Goal: Communication & Community: Ask a question

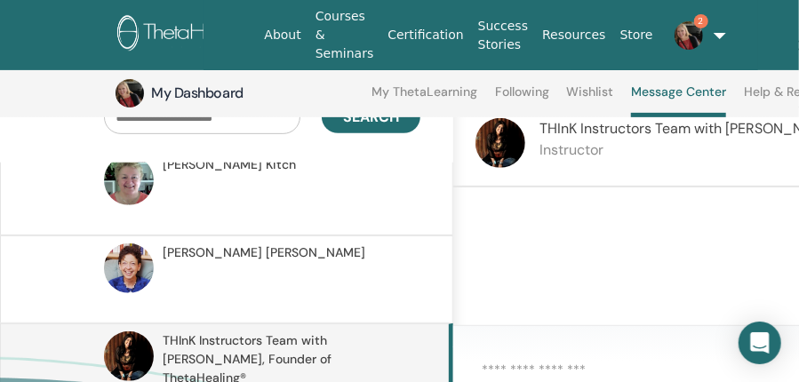
scroll to position [141, 0]
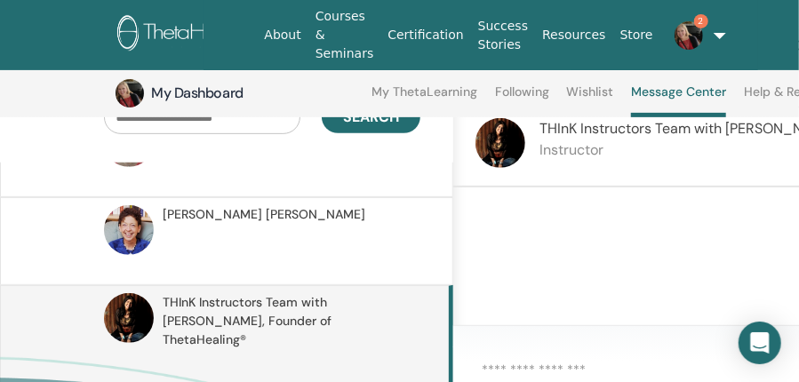
click at [270, 305] on span "THInK Instructors Team with [PERSON_NAME], Founder of ThetaHealing®" at bounding box center [289, 321] width 252 height 56
click at [496, 348] on div "Send" at bounding box center [759, 370] width 613 height 88
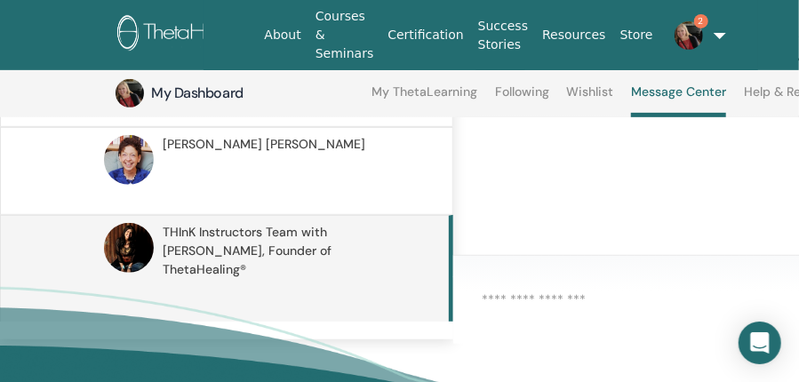
scroll to position [255, 0]
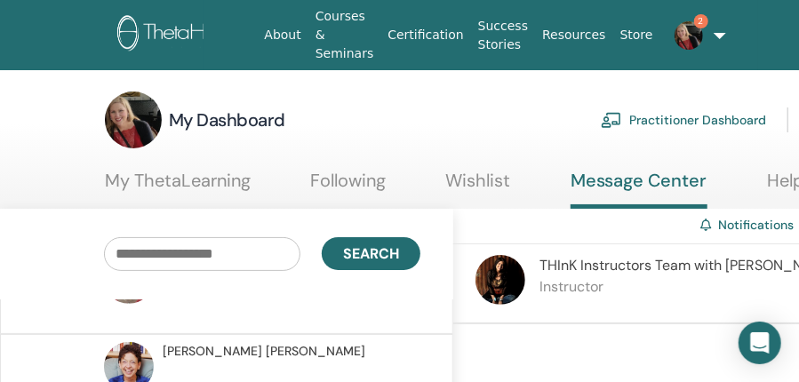
scroll to position [0, 0]
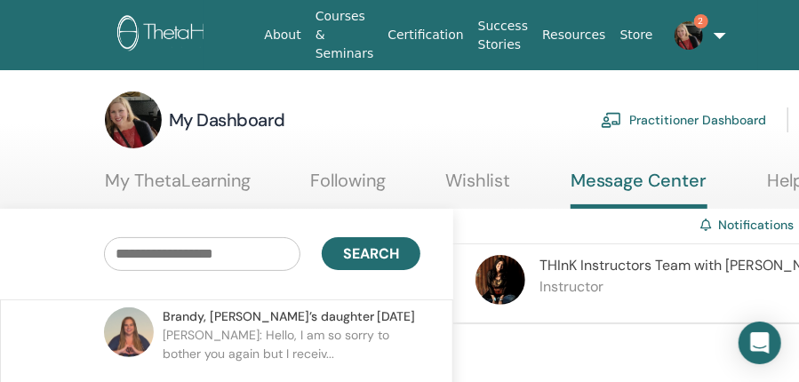
click at [236, 345] on p "[PERSON_NAME]: Hello, I am so sorry to bother you again but I receiv..." at bounding box center [292, 352] width 258 height 53
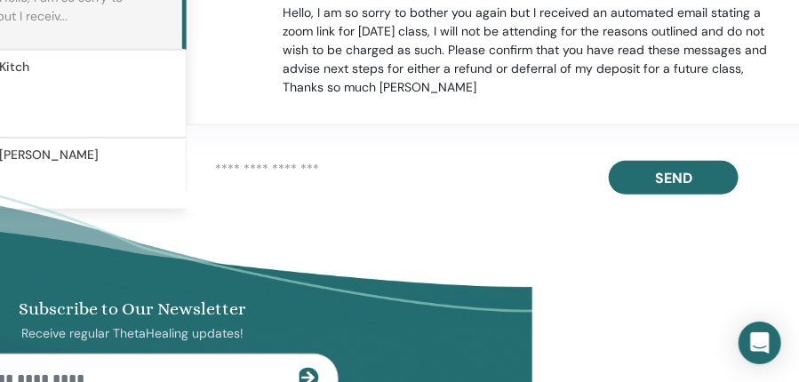
scroll to position [380, 267]
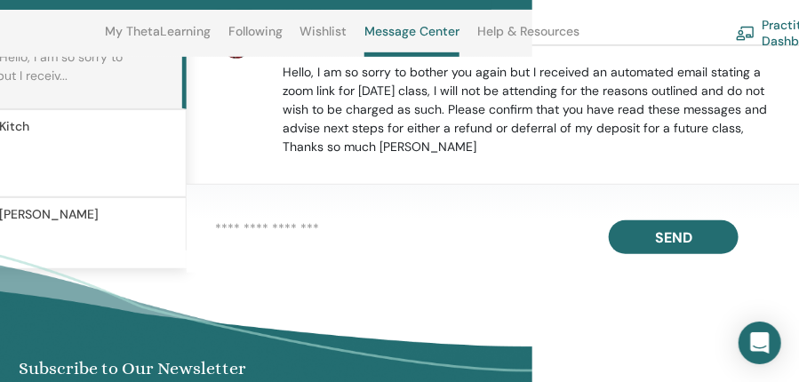
scroll to position [318, 267]
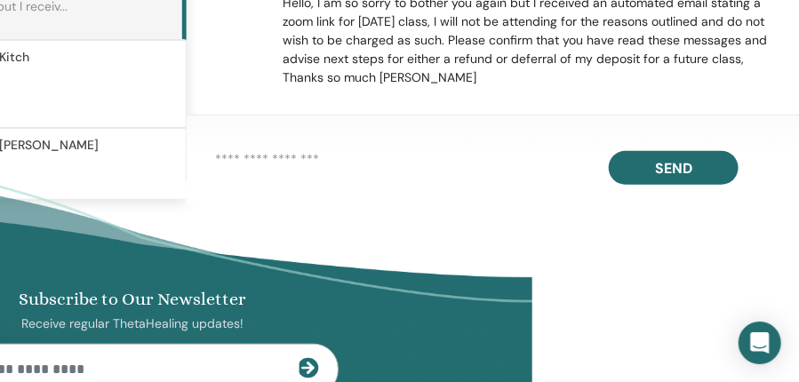
scroll to position [400, 267]
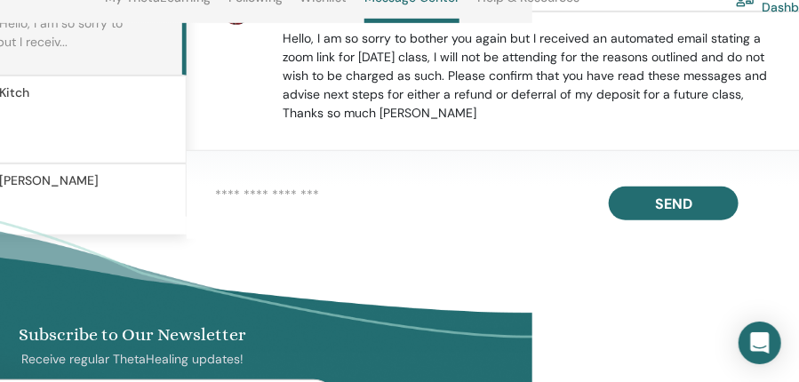
scroll to position [358, 267]
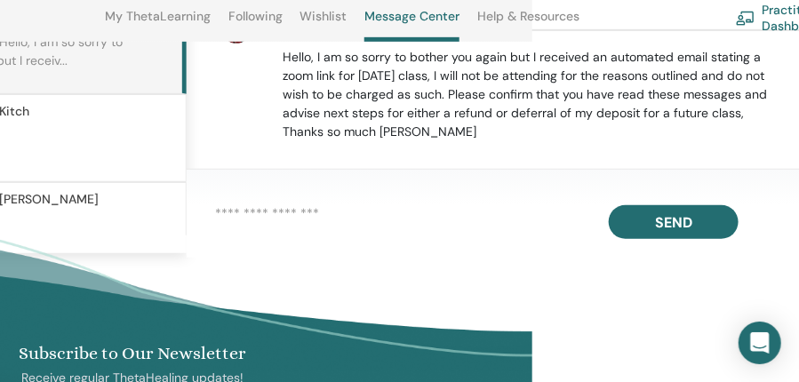
scroll to position [341, 267]
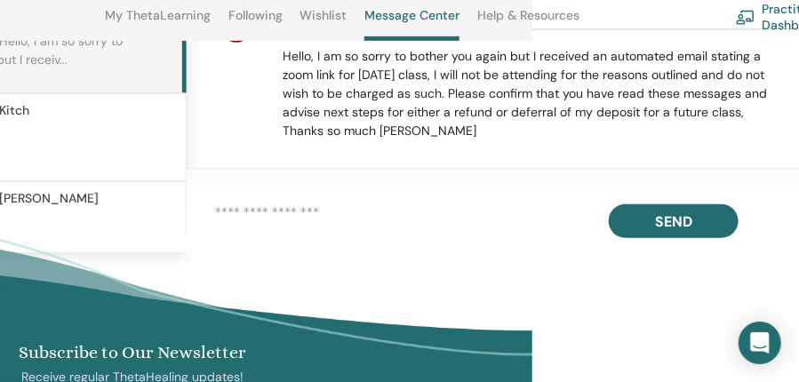
click at [260, 196] on div "Send" at bounding box center [493, 213] width 613 height 88
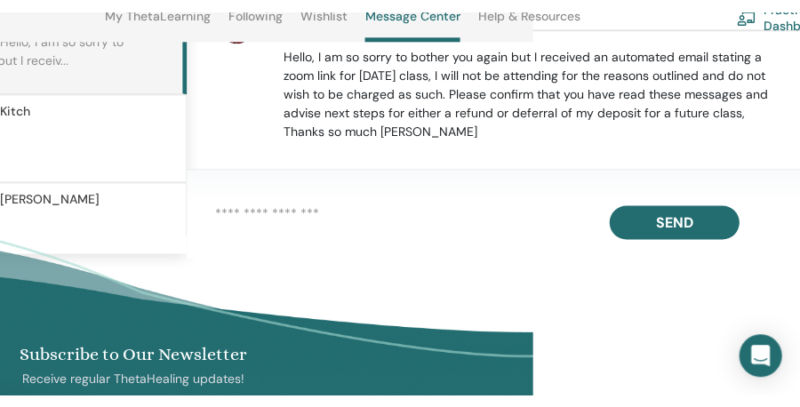
scroll to position [0, 0]
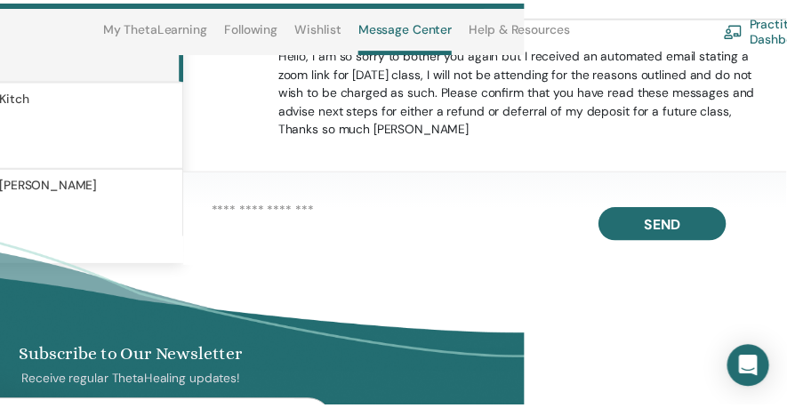
scroll to position [486, 0]
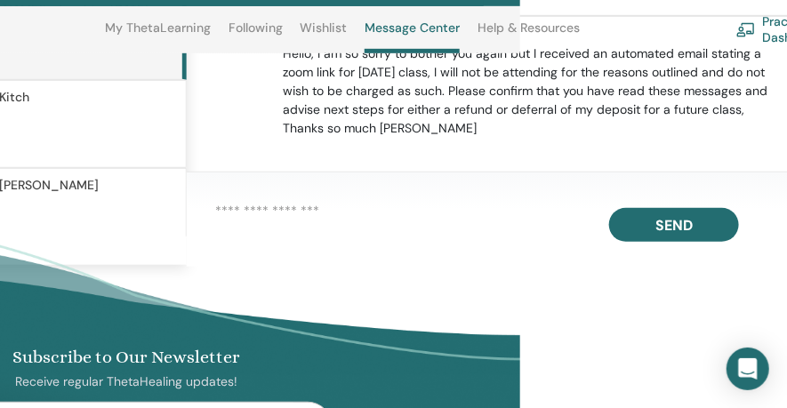
click at [408, 193] on div "Send" at bounding box center [493, 219] width 613 height 94
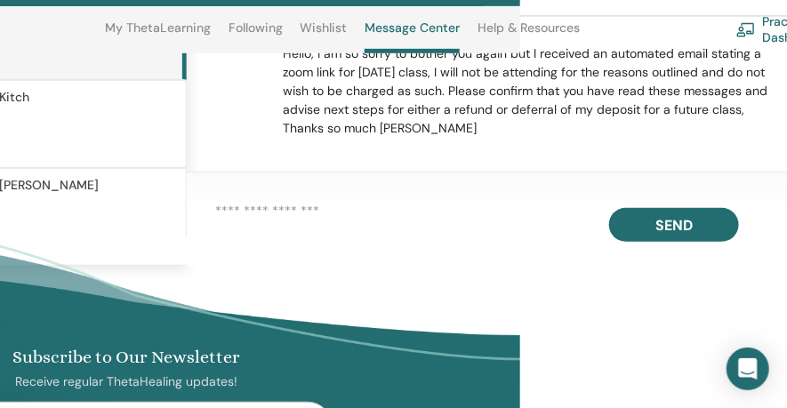
click at [263, 182] on div "Send" at bounding box center [493, 219] width 613 height 94
click at [355, 145] on div "[PERSON_NAME] [DATE] 4:52 PM Hello [PERSON_NAME], I registered for class on sel…" at bounding box center [493, 103] width 613 height 172
click at [446, 135] on p "Hello, I am so sorry to bother you again but I received an automated email stat…" at bounding box center [532, 90] width 497 height 93
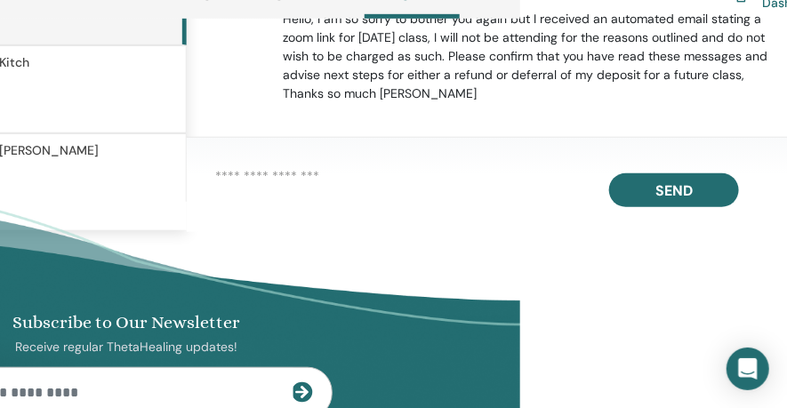
scroll to position [390, 267]
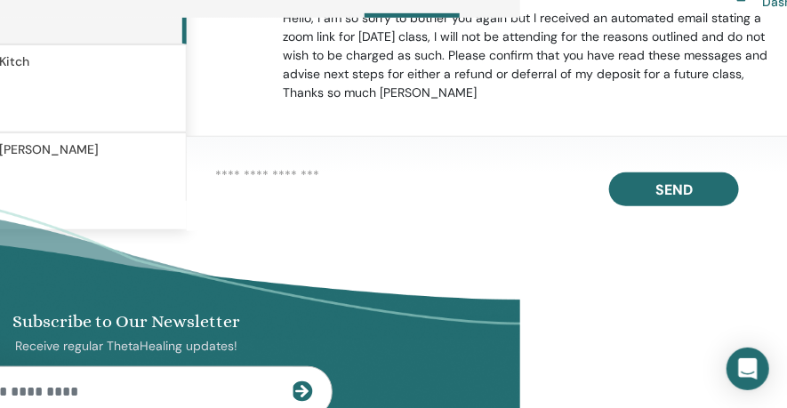
click at [309, 162] on div "Send" at bounding box center [493, 184] width 613 height 94
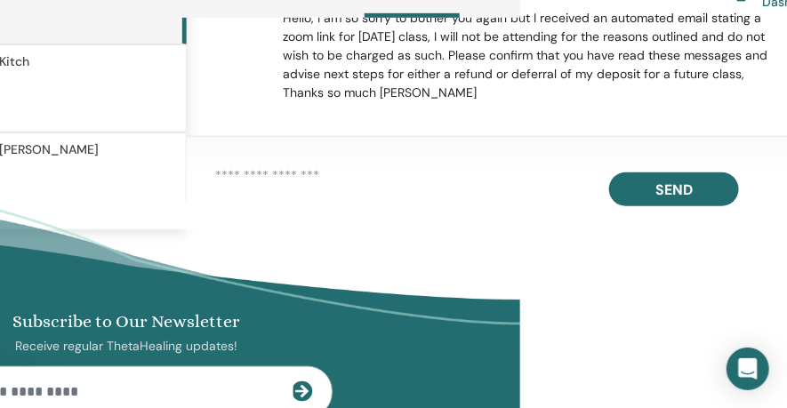
click at [256, 150] on div "Send" at bounding box center [493, 184] width 613 height 94
click at [245, 147] on div "Send" at bounding box center [493, 184] width 613 height 94
click at [287, 166] on textarea at bounding box center [507, 173] width 585 height 16
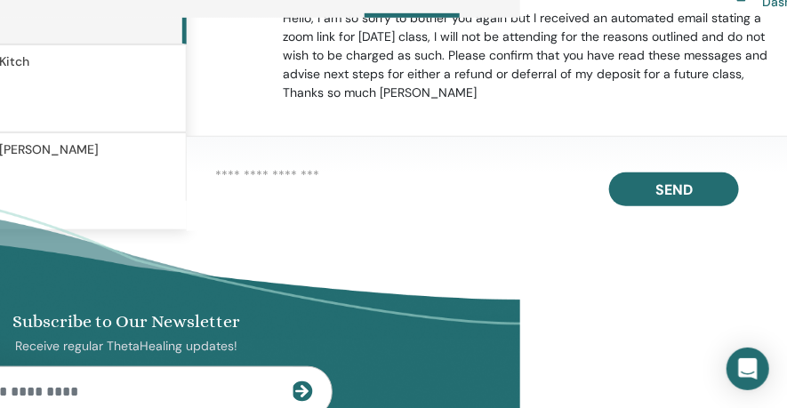
click at [220, 164] on div "Send" at bounding box center [493, 184] width 613 height 94
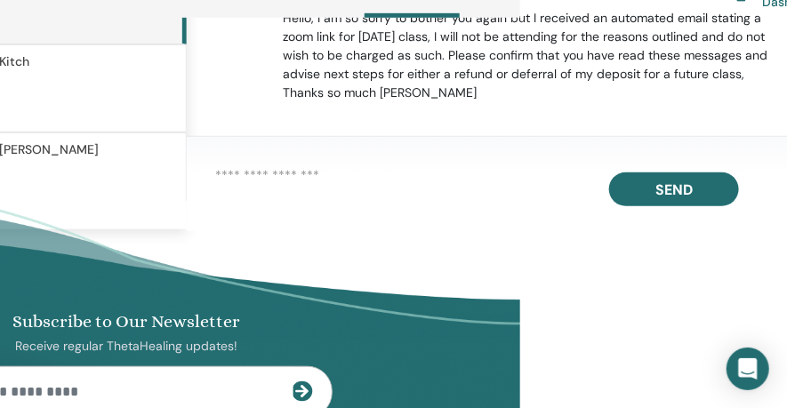
click at [215, 140] on div "Send" at bounding box center [493, 184] width 613 height 94
click at [191, 150] on div "Send" at bounding box center [493, 184] width 613 height 94
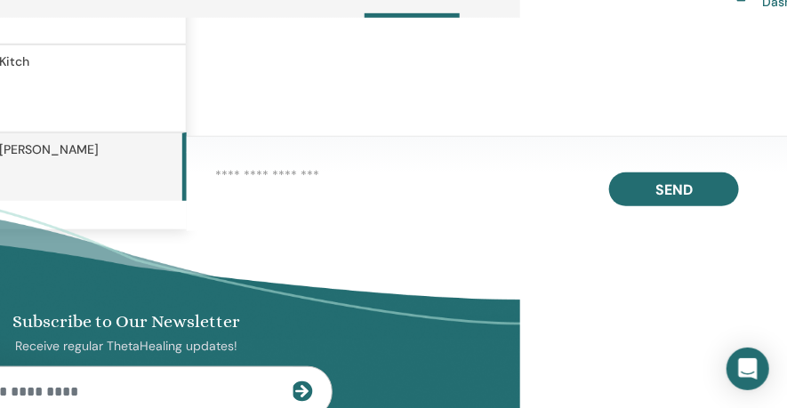
click at [229, 154] on div "Send" at bounding box center [493, 184] width 613 height 94
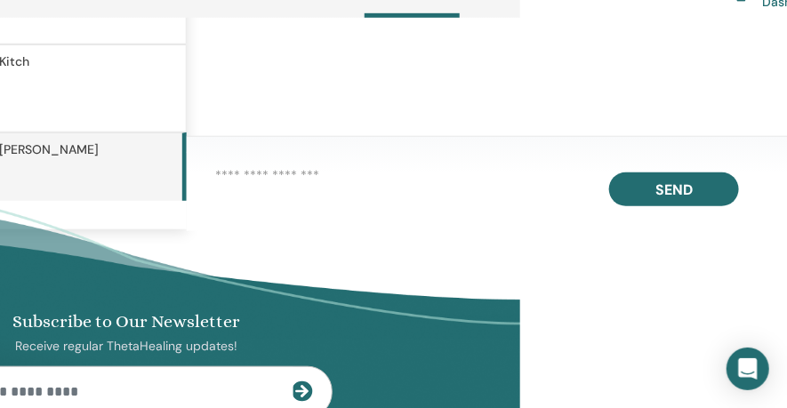
click at [212, 168] on div "Send" at bounding box center [493, 184] width 613 height 94
click at [215, 154] on div "Send" at bounding box center [493, 184] width 613 height 94
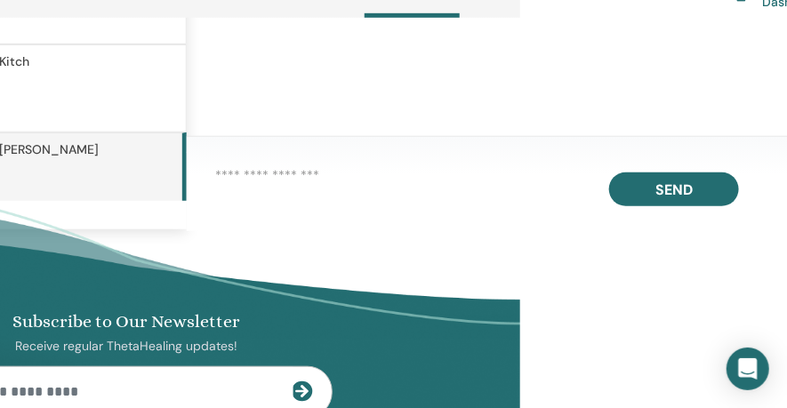
click at [204, 150] on div "Send" at bounding box center [493, 184] width 613 height 94
click at [200, 157] on div "Send" at bounding box center [493, 184] width 613 height 94
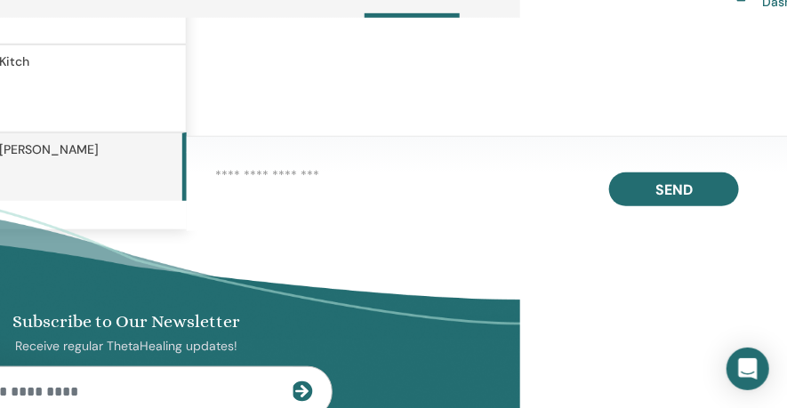
click at [225, 97] on div at bounding box center [493, 67] width 613 height 172
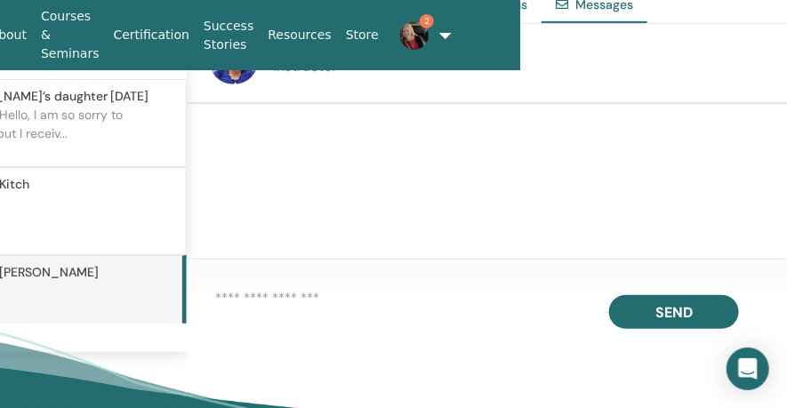
scroll to position [301, 267]
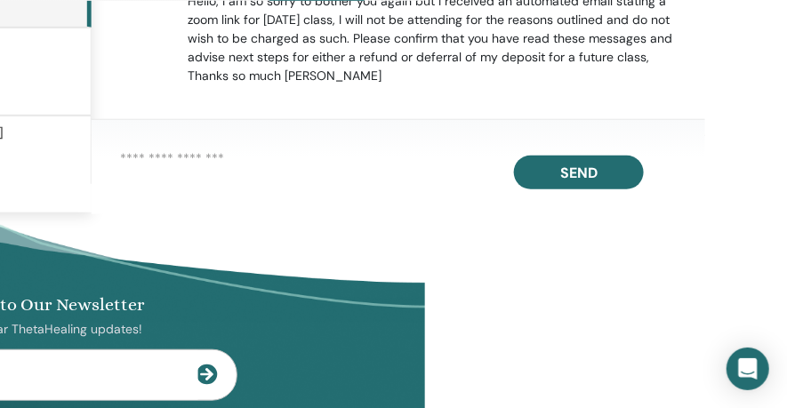
scroll to position [435, 362]
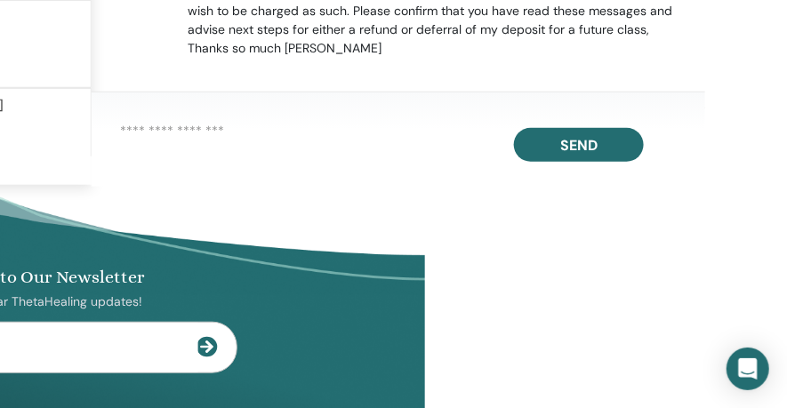
click at [114, 104] on div "Send" at bounding box center [398, 139] width 613 height 94
